Goal: Information Seeking & Learning: Learn about a topic

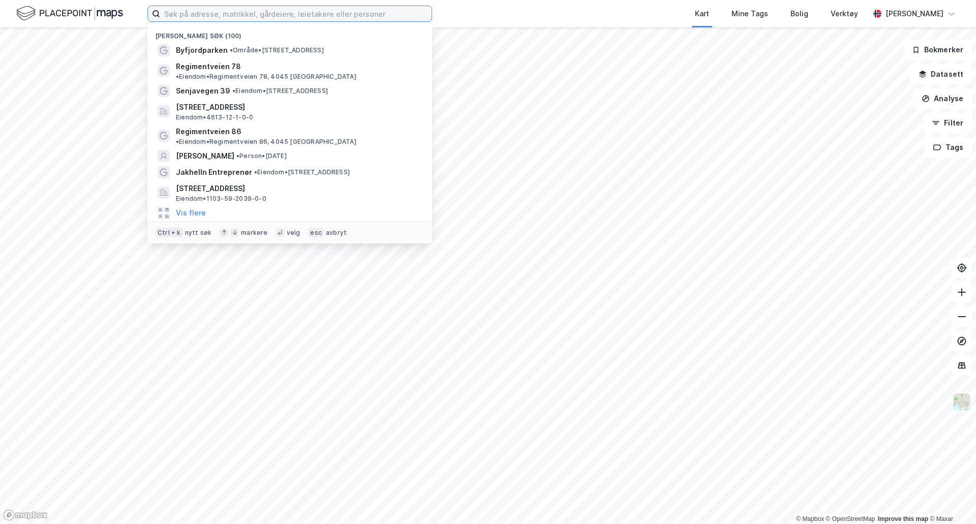
click at [223, 10] on input at bounding box center [295, 13] width 271 height 15
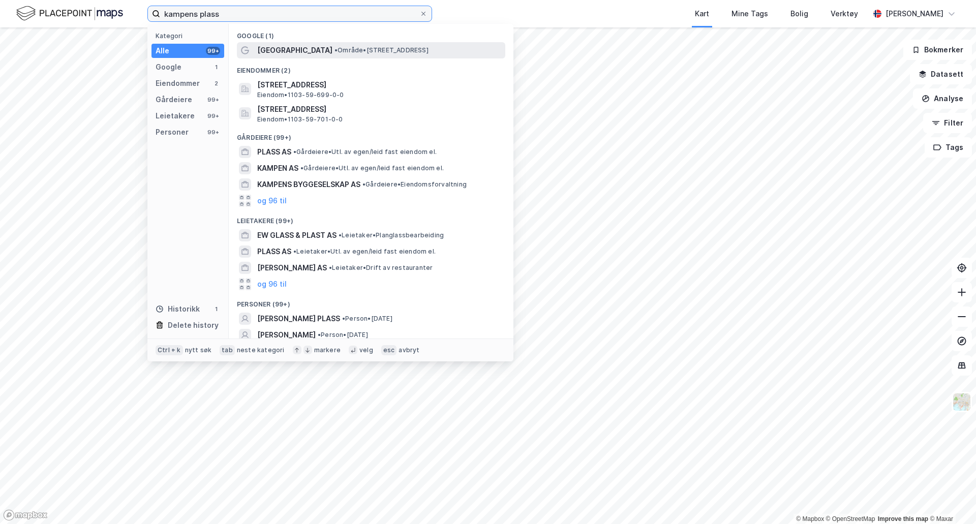
type input "kampens plass"
click at [335, 47] on span "• Område • [STREET_ADDRESS]" at bounding box center [382, 50] width 94 height 8
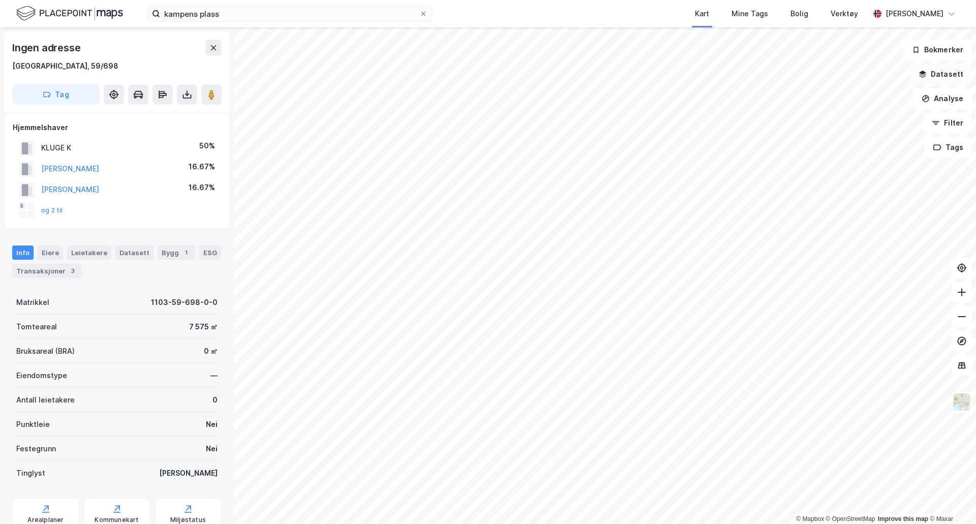
click at [945, 76] on button "Datasett" at bounding box center [941, 74] width 62 height 20
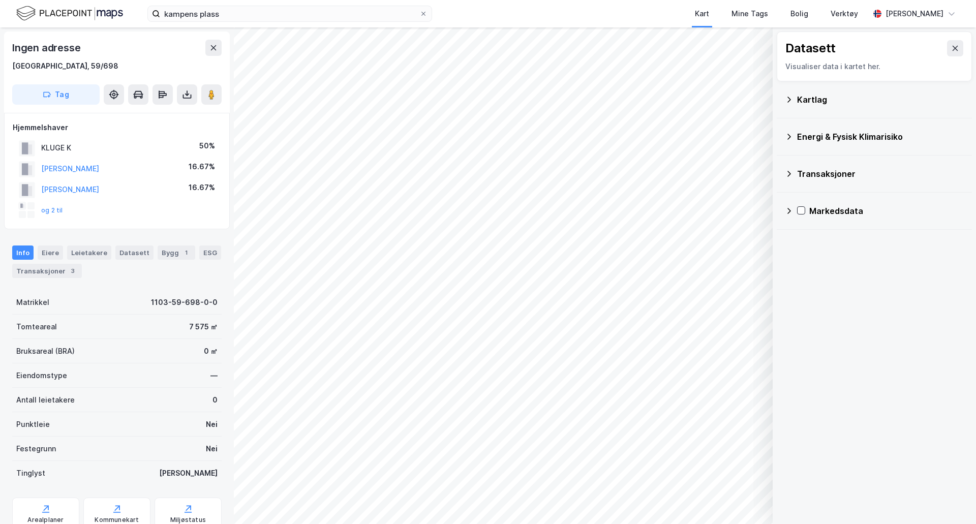
click at [794, 101] on div "Kartlag" at bounding box center [874, 99] width 179 height 24
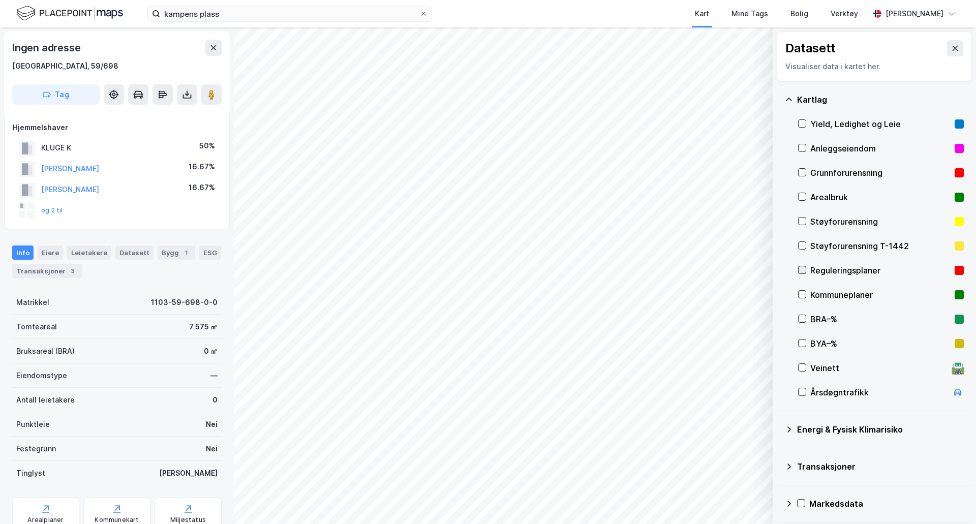
click at [801, 271] on icon at bounding box center [803, 270] width 6 height 4
click at [805, 272] on icon at bounding box center [802, 269] width 7 height 7
click at [805, 298] on icon at bounding box center [802, 294] width 7 height 7
drag, startPoint x: 100, startPoint y: 62, endPoint x: 0, endPoint y: 62, distance: 99.6
click at [0, 62] on div "Ingen adresse [GEOGRAPHIC_DATA], 59/698 Tag Hjemmelshaver KLUGE K 50% [PERSON_N…" at bounding box center [117, 275] width 234 height 497
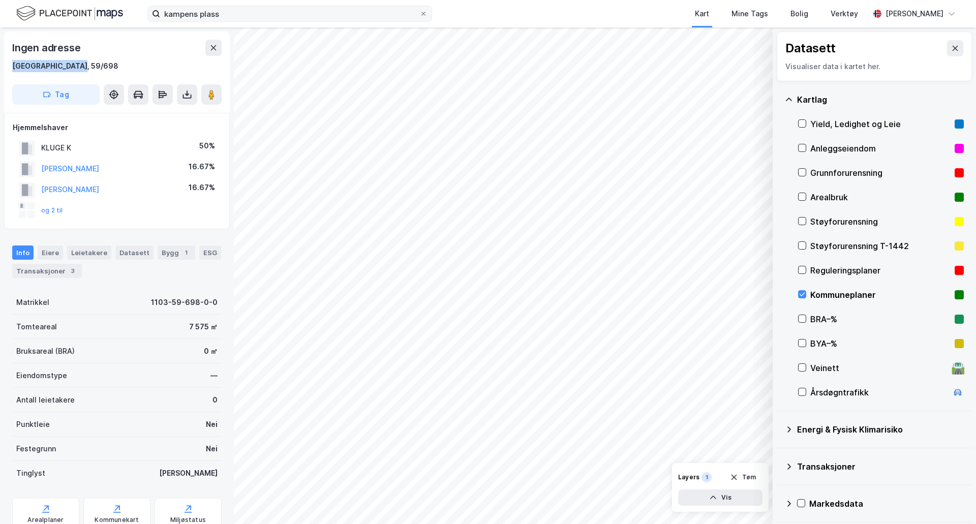
copy div "[GEOGRAPHIC_DATA], 59/698"
